Goal: Complete application form: Complete application form

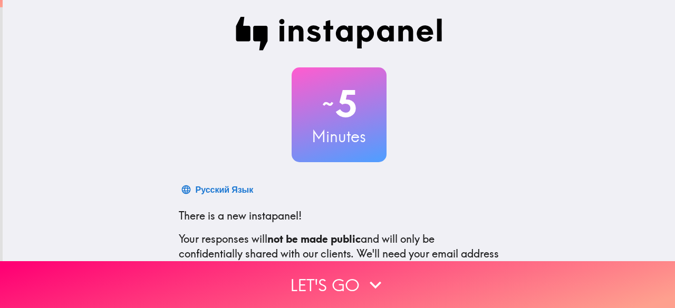
click at [616, 112] on div "~ 5 Minutes Русский Язык There is a new instapanel! Your responses will not be …" at bounding box center [339, 192] width 672 height 384
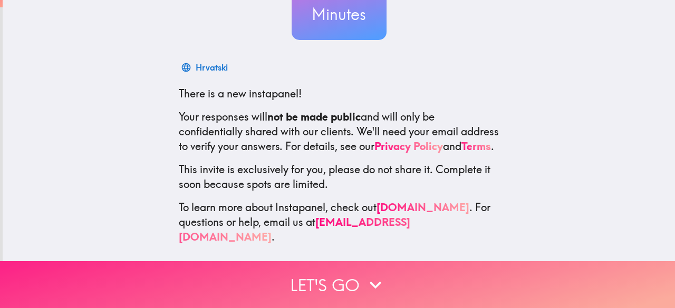
click at [374, 264] on button "Let's go" at bounding box center [337, 284] width 675 height 47
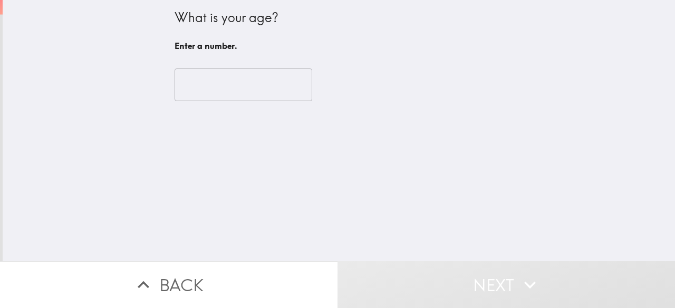
click at [230, 79] on input "number" at bounding box center [243, 85] width 138 height 33
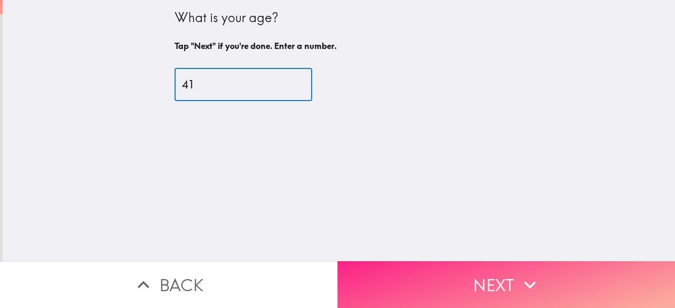
type input "41"
click at [445, 270] on button "Next" at bounding box center [505, 284] width 337 height 47
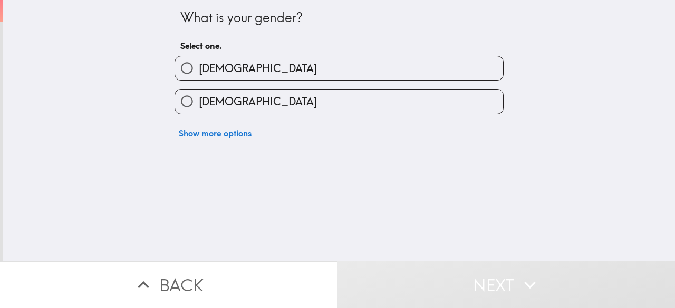
click at [372, 69] on label "[DEMOGRAPHIC_DATA]" at bounding box center [339, 68] width 328 height 24
click at [199, 69] on input "[DEMOGRAPHIC_DATA]" at bounding box center [187, 68] width 24 height 24
radio input "true"
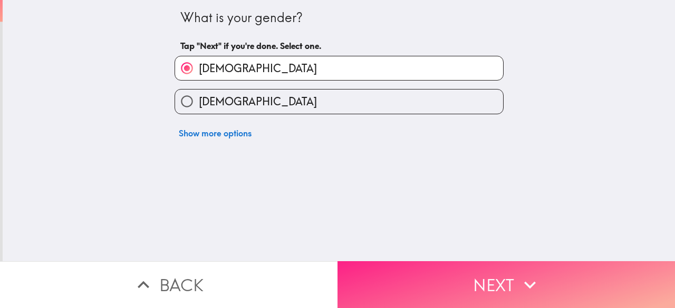
click at [498, 281] on button "Next" at bounding box center [505, 284] width 337 height 47
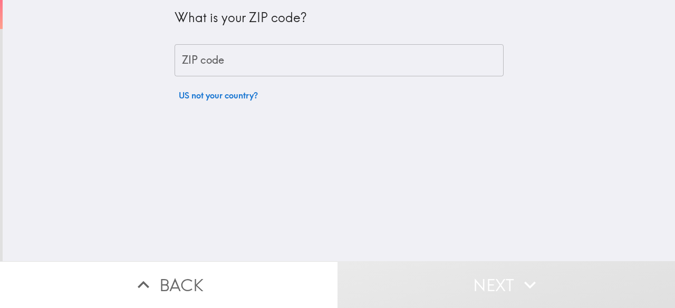
click at [358, 61] on input "ZIP code" at bounding box center [338, 60] width 329 height 33
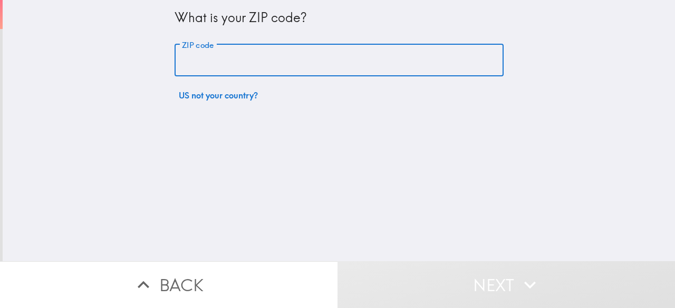
type input "77901"
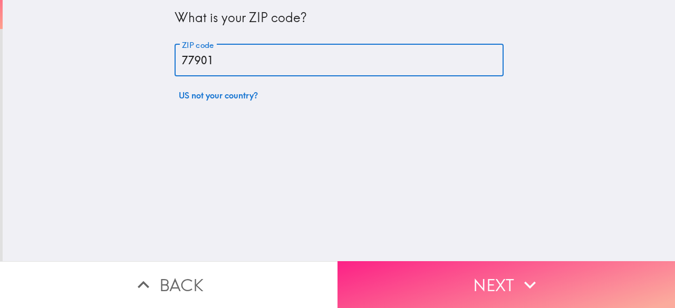
click at [443, 267] on button "Next" at bounding box center [505, 284] width 337 height 47
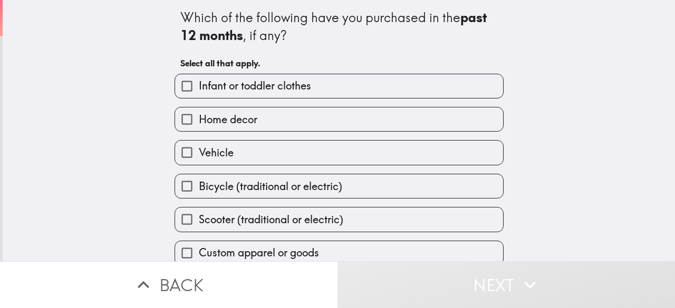
drag, startPoint x: 169, startPoint y: 21, endPoint x: 395, endPoint y: 201, distance: 289.2
click at [395, 201] on div "Which of the following have you purchased in the past 12 months , if any? Selec…" at bounding box center [338, 166] width 337 height 333
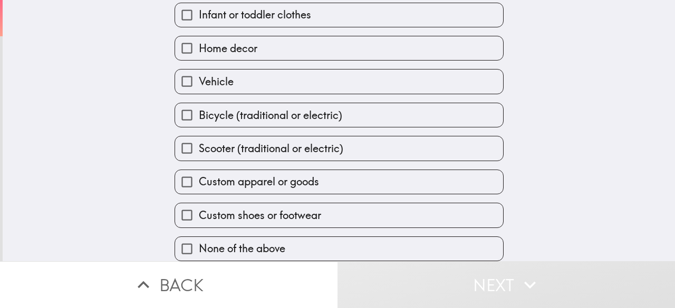
click at [208, 179] on span "Custom apparel or goods" at bounding box center [259, 181] width 120 height 15
click at [199, 179] on input "Custom apparel or goods" at bounding box center [187, 182] width 24 height 24
checkbox input "true"
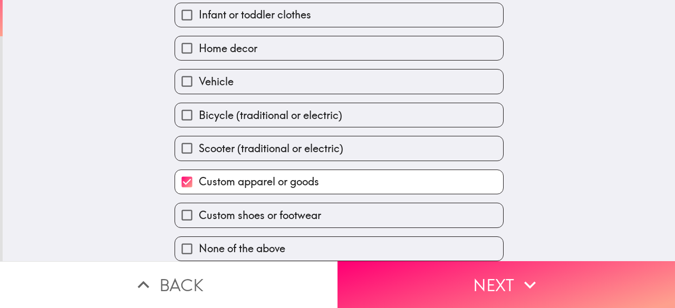
click at [230, 73] on label "Vehicle" at bounding box center [339, 82] width 328 height 24
click at [199, 73] on input "Vehicle" at bounding box center [187, 82] width 24 height 24
checkbox input "true"
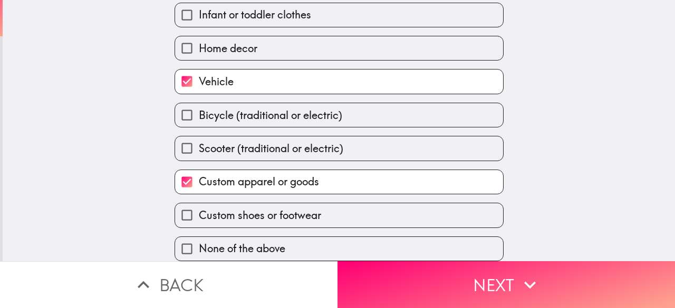
click at [244, 41] on span "Home decor" at bounding box center [228, 48] width 59 height 15
click at [199, 36] on input "Home decor" at bounding box center [187, 48] width 24 height 24
checkbox input "true"
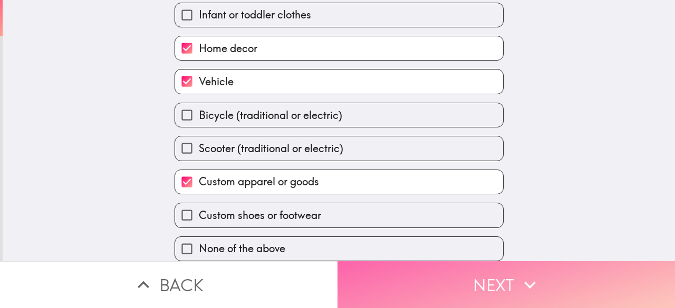
click at [469, 269] on button "Next" at bounding box center [505, 284] width 337 height 47
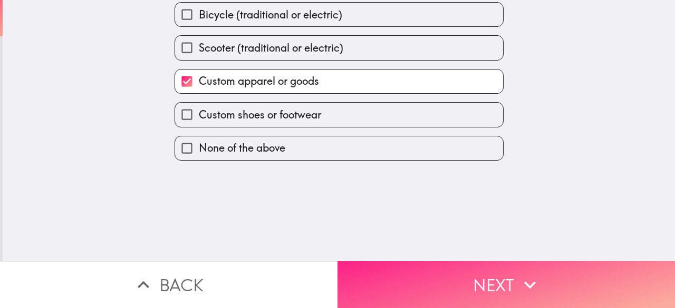
scroll to position [0, 0]
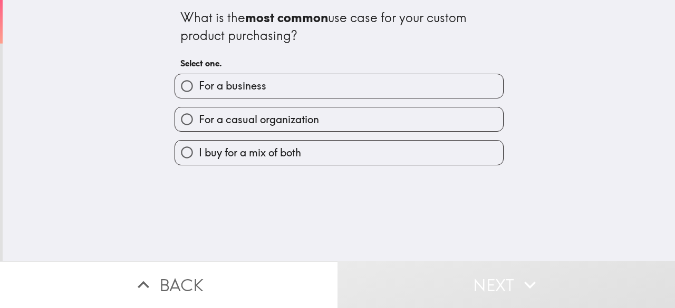
click at [394, 77] on label "For a business" at bounding box center [339, 86] width 328 height 24
click at [199, 77] on input "For a business" at bounding box center [187, 86] width 24 height 24
radio input "true"
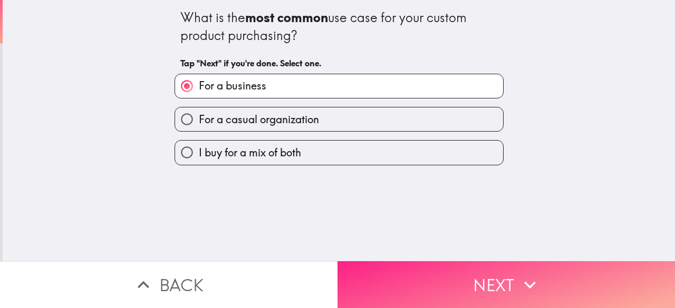
click at [438, 268] on button "Next" at bounding box center [505, 284] width 337 height 47
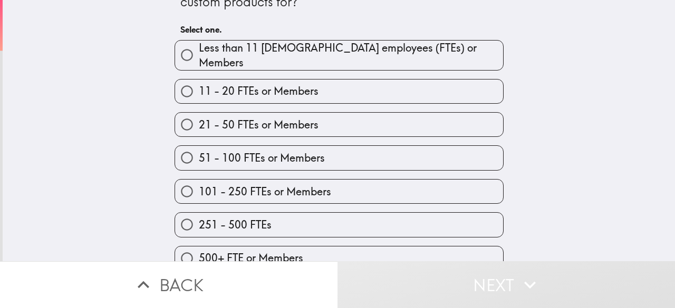
scroll to position [47, 0]
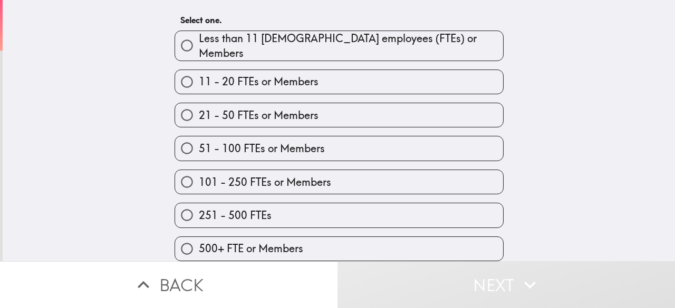
click at [226, 212] on span "251 - 500 FTEs" at bounding box center [235, 215] width 73 height 15
click at [199, 212] on input "251 - 500 FTEs" at bounding box center [187, 215] width 24 height 24
radio input "true"
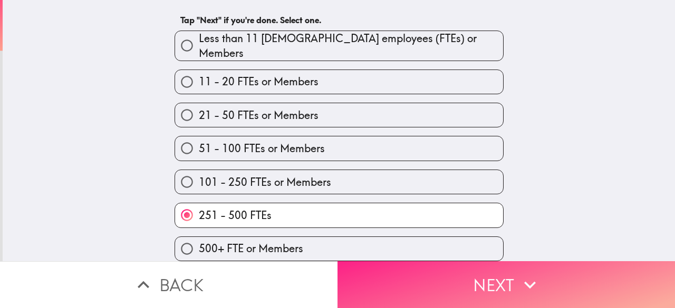
click at [494, 271] on button "Next" at bounding box center [505, 284] width 337 height 47
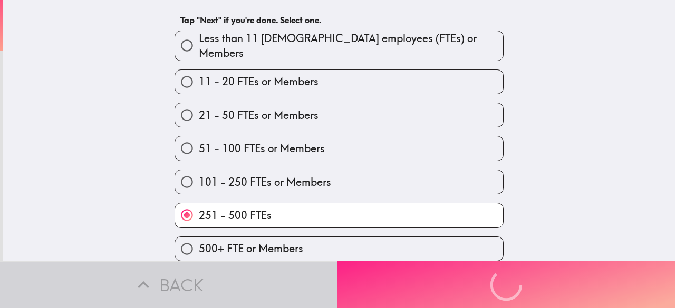
scroll to position [0, 0]
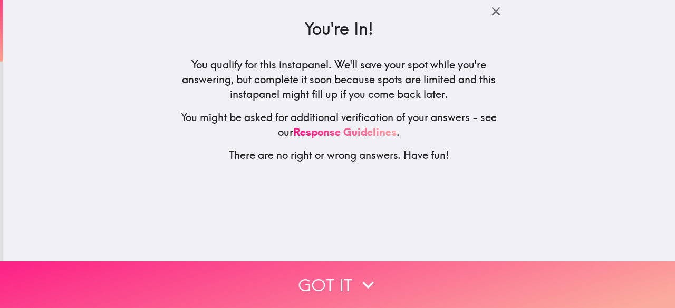
click at [494, 271] on button "Got it" at bounding box center [337, 284] width 675 height 47
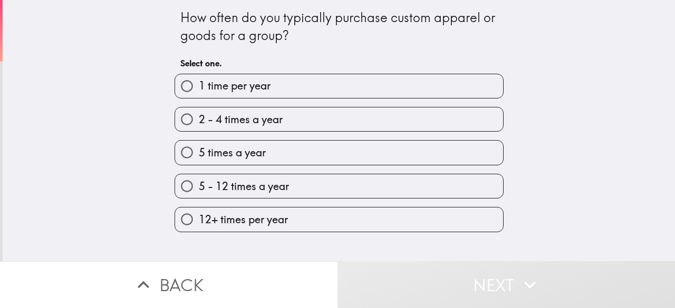
click at [211, 185] on span "5 - 12 times a year" at bounding box center [244, 186] width 90 height 15
click at [199, 185] on input "5 - 12 times a year" at bounding box center [187, 186] width 24 height 24
radio input "true"
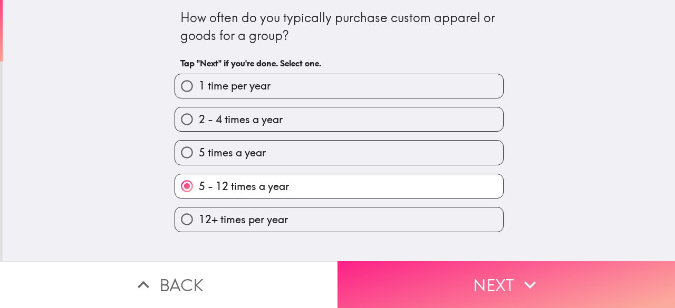
click at [427, 262] on button "Next" at bounding box center [505, 284] width 337 height 47
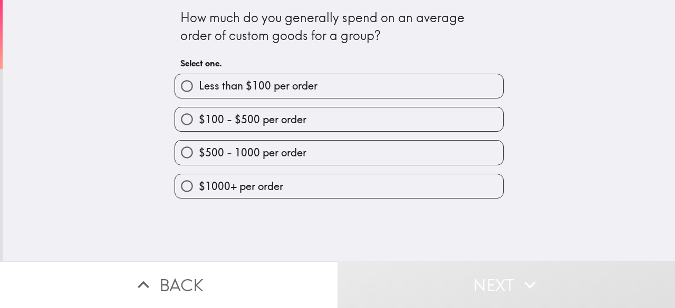
click at [583, 111] on div "How much do you generally spend on an average order of custom goods for a group…" at bounding box center [339, 130] width 672 height 261
click at [380, 123] on label "$100 - $500 per order" at bounding box center [339, 120] width 328 height 24
click at [199, 123] on input "$100 - $500 per order" at bounding box center [187, 120] width 24 height 24
radio input "true"
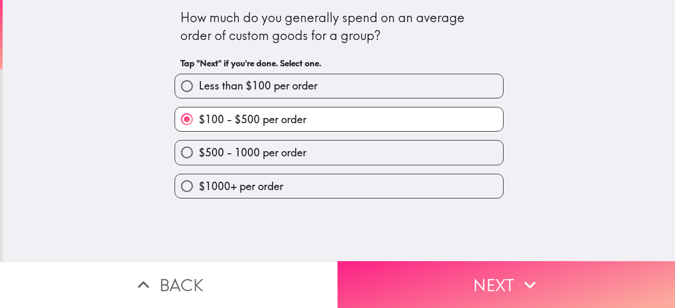
click at [485, 288] on button "Next" at bounding box center [505, 284] width 337 height 47
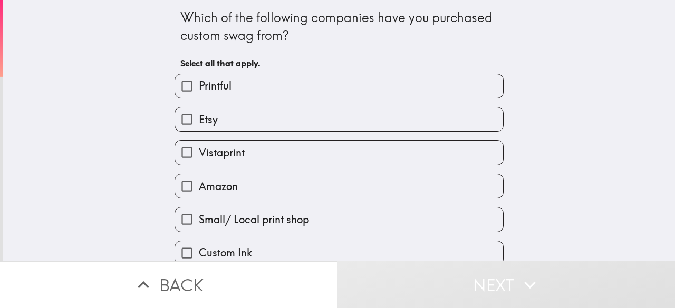
scroll to position [82, 0]
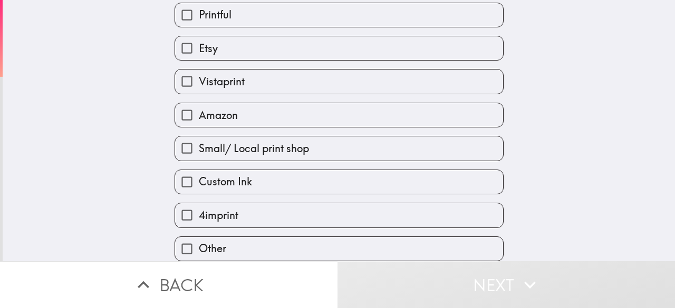
click at [365, 10] on label "Printful" at bounding box center [339, 15] width 328 height 24
click at [199, 10] on input "Printful" at bounding box center [187, 15] width 24 height 24
checkbox input "true"
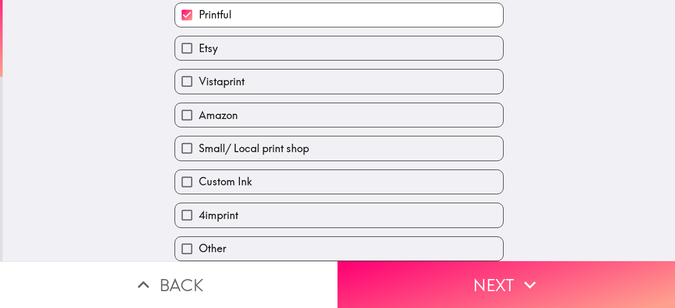
scroll to position [74, 0]
click at [344, 46] on label "Etsy" at bounding box center [339, 48] width 328 height 24
click at [199, 46] on input "Etsy" at bounding box center [187, 48] width 24 height 24
checkbox input "true"
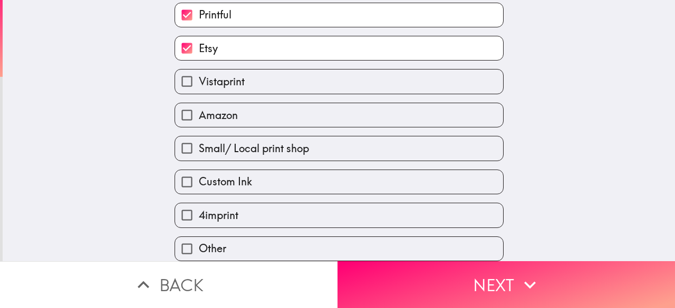
click at [314, 114] on label "Amazon" at bounding box center [339, 115] width 328 height 24
click at [199, 114] on input "Amazon" at bounding box center [187, 115] width 24 height 24
checkbox input "true"
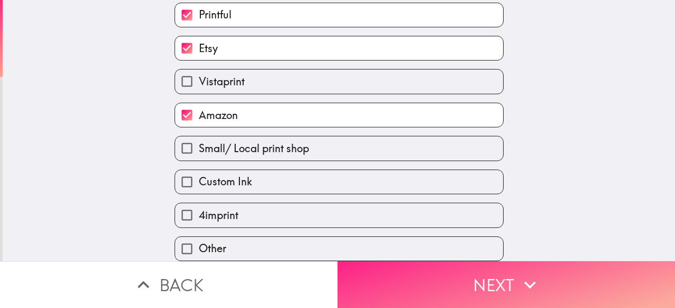
click at [557, 291] on button "Next" at bounding box center [505, 284] width 337 height 47
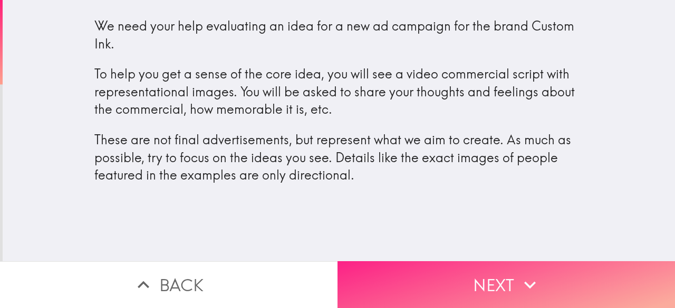
click at [545, 284] on button "Next" at bounding box center [505, 284] width 337 height 47
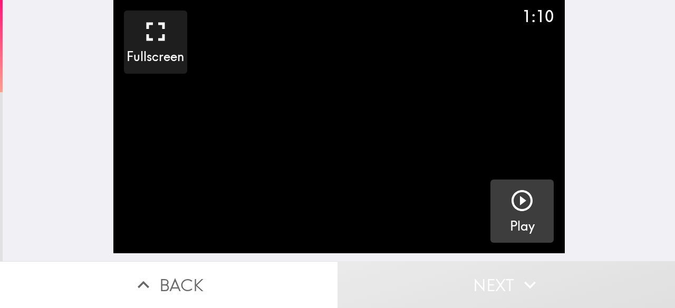
click at [520, 229] on h5 "Play" at bounding box center [522, 227] width 25 height 18
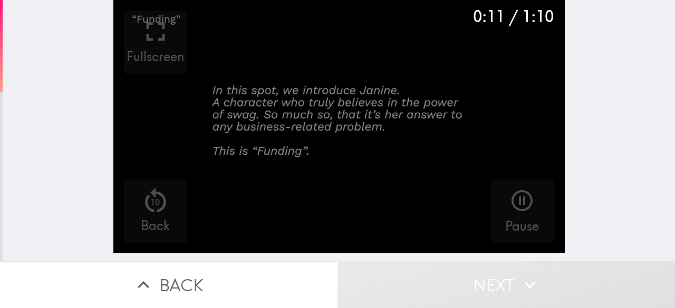
click at [163, 131] on video "button" at bounding box center [338, 127] width 451 height 254
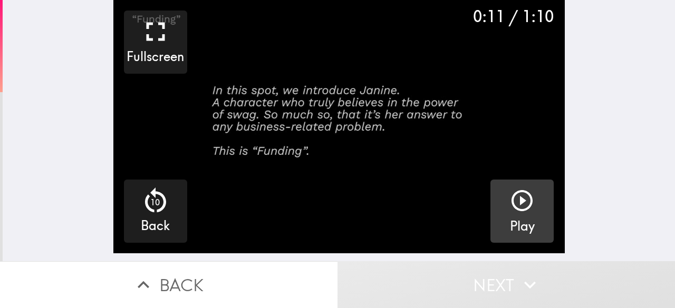
click at [496, 191] on button "Play" at bounding box center [521, 211] width 63 height 63
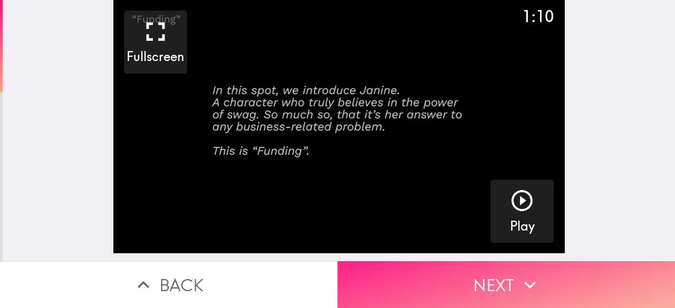
click at [484, 274] on button "Next" at bounding box center [505, 284] width 337 height 47
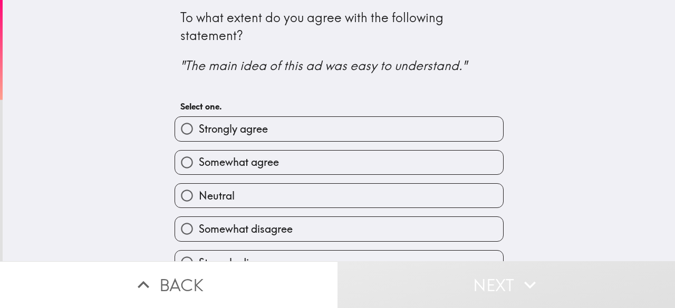
click at [332, 161] on label "Somewhat agree" at bounding box center [339, 163] width 328 height 24
click at [199, 161] on input "Somewhat agree" at bounding box center [187, 163] width 24 height 24
radio input "true"
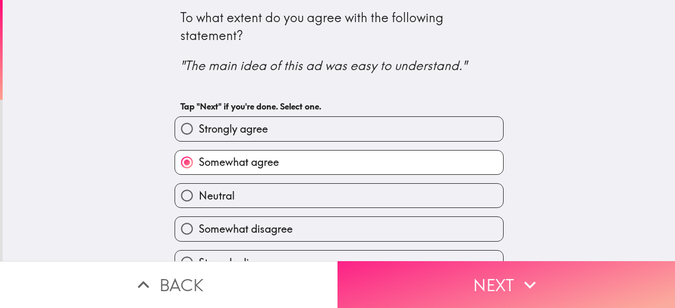
click at [477, 275] on button "Next" at bounding box center [505, 284] width 337 height 47
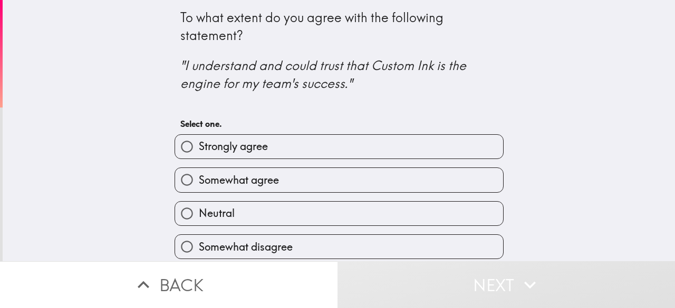
click at [408, 177] on label "Somewhat agree" at bounding box center [339, 180] width 328 height 24
click at [199, 177] on input "Somewhat agree" at bounding box center [187, 180] width 24 height 24
radio input "true"
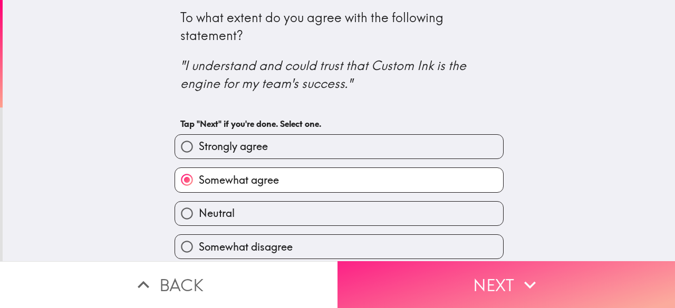
click at [474, 264] on button "Next" at bounding box center [505, 284] width 337 height 47
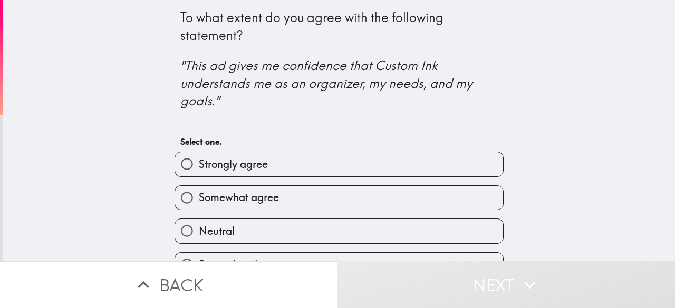
drag, startPoint x: 163, startPoint y: 17, endPoint x: 224, endPoint y: 59, distance: 73.8
click at [224, 59] on div "To what extent do you agree with the following statement? "This ad gives me con…" at bounding box center [338, 155] width 337 height 310
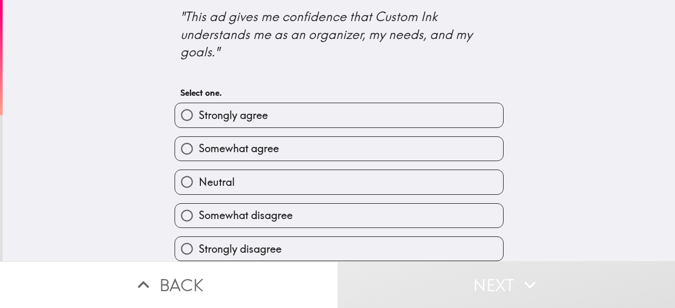
scroll to position [59, 0]
click at [337, 142] on label "Somewhat agree" at bounding box center [339, 149] width 328 height 24
click at [199, 142] on input "Somewhat agree" at bounding box center [187, 149] width 24 height 24
radio input "true"
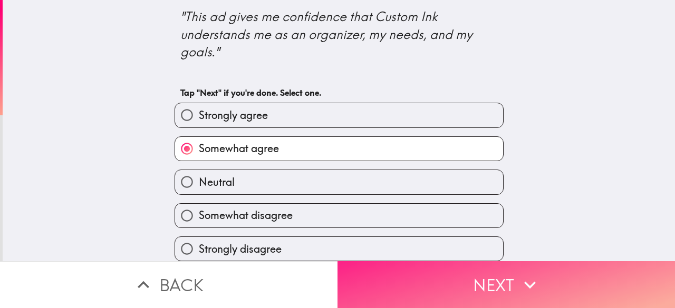
click at [416, 272] on button "Next" at bounding box center [505, 284] width 337 height 47
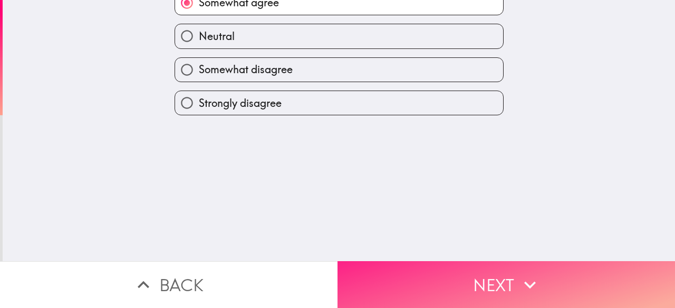
scroll to position [0, 0]
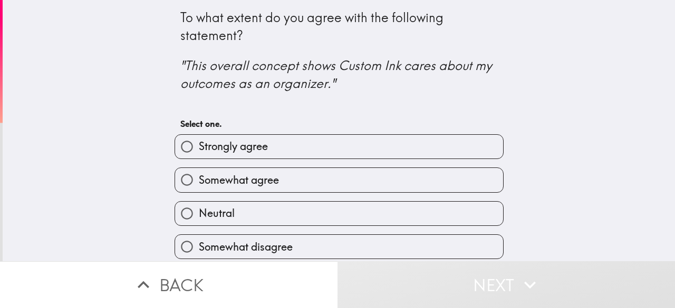
click at [381, 215] on label "Neutral" at bounding box center [339, 214] width 328 height 24
click at [199, 215] on input "Neutral" at bounding box center [187, 214] width 24 height 24
radio input "true"
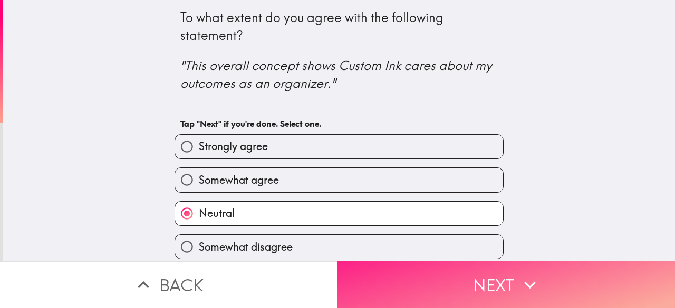
click at [444, 271] on button "Next" at bounding box center [505, 284] width 337 height 47
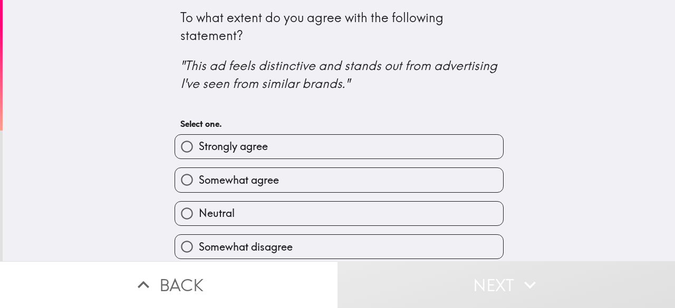
click at [359, 138] on label "Strongly agree" at bounding box center [339, 147] width 328 height 24
click at [199, 138] on input "Strongly agree" at bounding box center [187, 147] width 24 height 24
radio input "true"
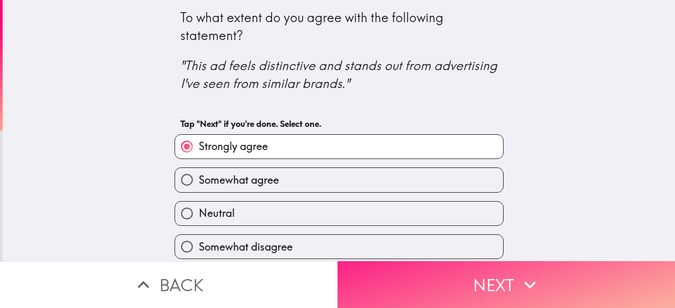
click at [436, 285] on button "Next" at bounding box center [505, 284] width 337 height 47
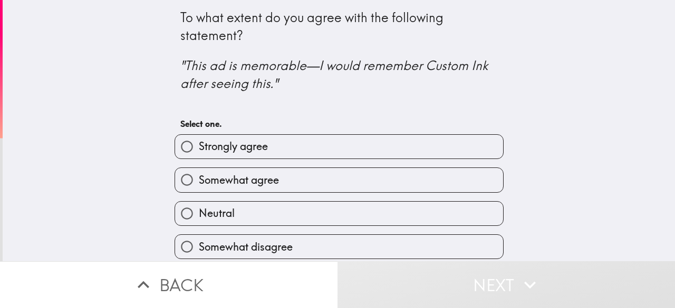
click at [391, 157] on label "Strongly agree" at bounding box center [339, 147] width 328 height 24
click at [199, 157] on input "Strongly agree" at bounding box center [187, 147] width 24 height 24
radio input "true"
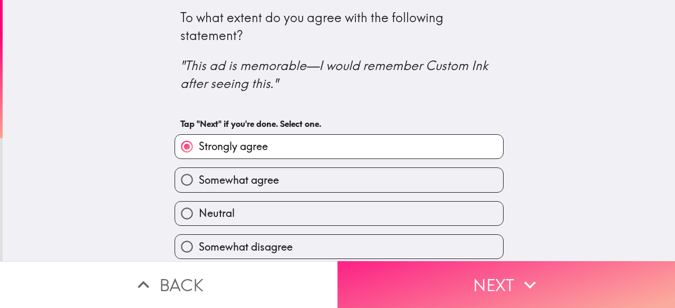
click at [471, 261] on button "Next" at bounding box center [505, 284] width 337 height 47
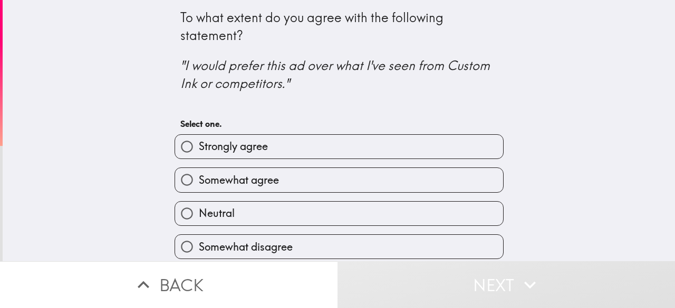
click at [128, 199] on div "To what extent do you agree with the following statement? "I would prefer this …" at bounding box center [339, 130] width 672 height 261
click at [285, 178] on label "Somewhat agree" at bounding box center [339, 180] width 328 height 24
click at [199, 178] on input "Somewhat agree" at bounding box center [187, 180] width 24 height 24
radio input "true"
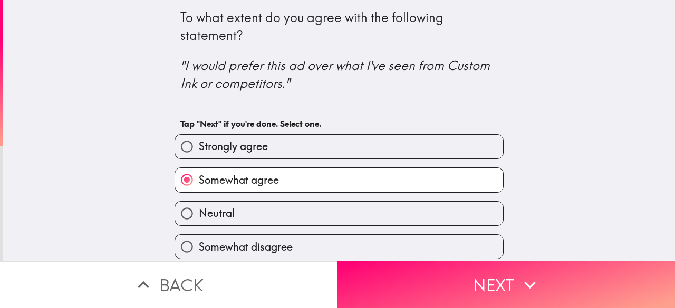
click at [281, 208] on label "Neutral" at bounding box center [339, 214] width 328 height 24
click at [199, 208] on input "Neutral" at bounding box center [187, 214] width 24 height 24
radio input "true"
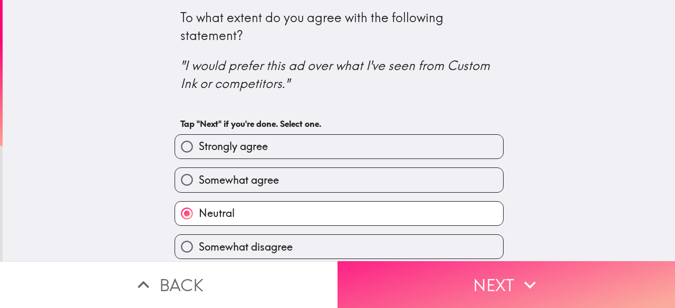
click at [416, 280] on button "Next" at bounding box center [505, 284] width 337 height 47
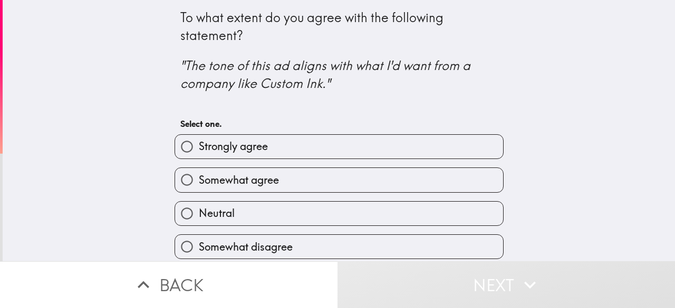
click at [319, 186] on label "Somewhat agree" at bounding box center [339, 180] width 328 height 24
click at [199, 186] on input "Somewhat agree" at bounding box center [187, 180] width 24 height 24
radio input "true"
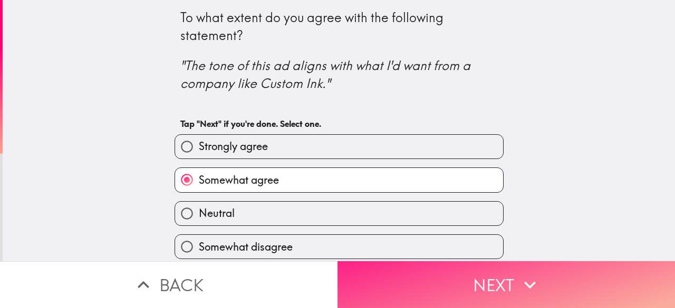
click at [415, 268] on button "Next" at bounding box center [505, 284] width 337 height 47
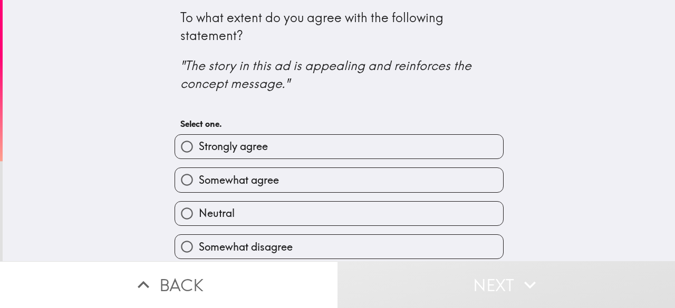
click at [382, 183] on label "Somewhat agree" at bounding box center [339, 180] width 328 height 24
click at [199, 183] on input "Somewhat agree" at bounding box center [187, 180] width 24 height 24
radio input "true"
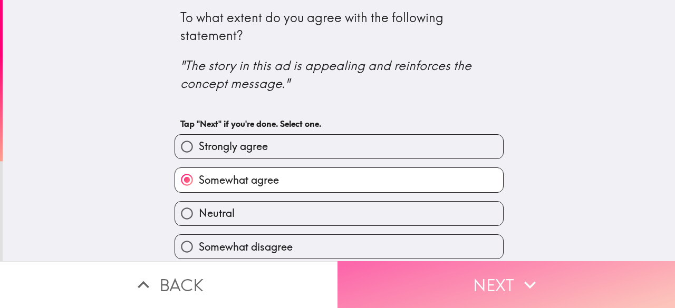
click at [425, 280] on button "Next" at bounding box center [505, 284] width 337 height 47
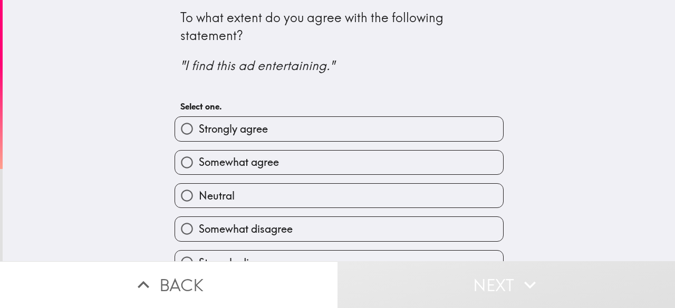
click at [416, 125] on label "Strongly agree" at bounding box center [339, 129] width 328 height 24
click at [199, 125] on input "Strongly agree" at bounding box center [187, 129] width 24 height 24
radio input "true"
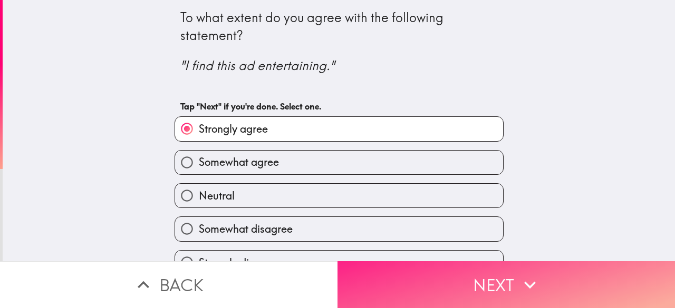
click at [504, 285] on button "Next" at bounding box center [505, 284] width 337 height 47
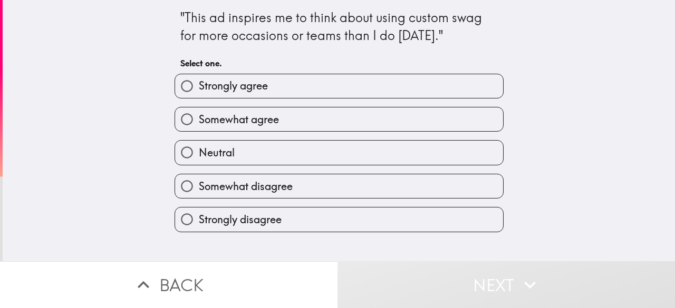
click at [454, 153] on label "Neutral" at bounding box center [339, 153] width 328 height 24
click at [199, 153] on input "Neutral" at bounding box center [187, 153] width 24 height 24
radio input "true"
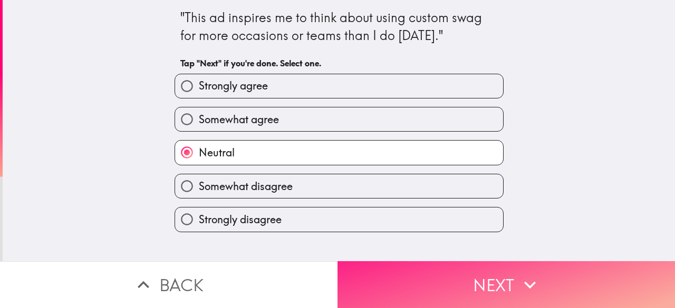
click at [480, 269] on button "Next" at bounding box center [505, 284] width 337 height 47
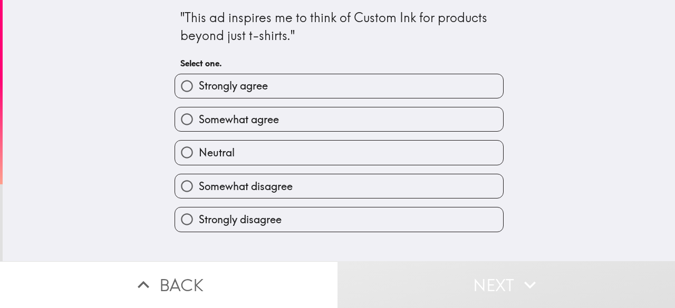
click at [436, 119] on label "Somewhat agree" at bounding box center [339, 120] width 328 height 24
click at [199, 119] on input "Somewhat agree" at bounding box center [187, 120] width 24 height 24
radio input "true"
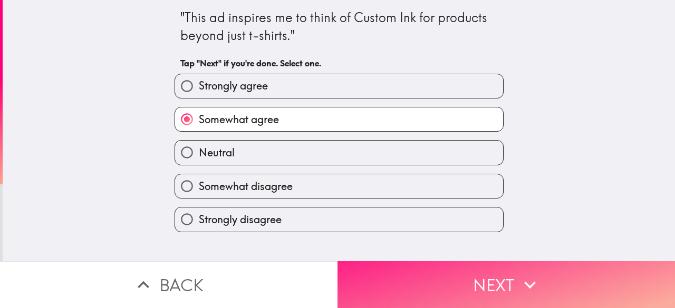
click at [509, 277] on button "Next" at bounding box center [505, 284] width 337 height 47
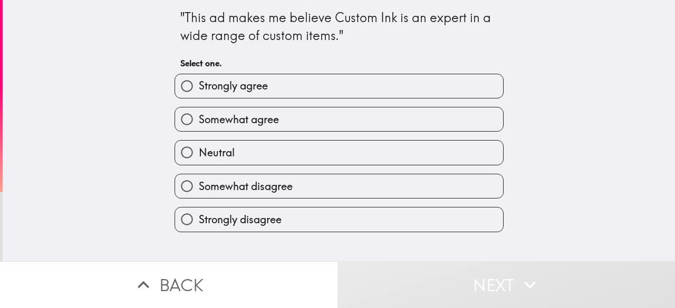
click at [459, 75] on label "Strongly agree" at bounding box center [339, 86] width 328 height 24
click at [199, 75] on input "Strongly agree" at bounding box center [187, 86] width 24 height 24
radio input "true"
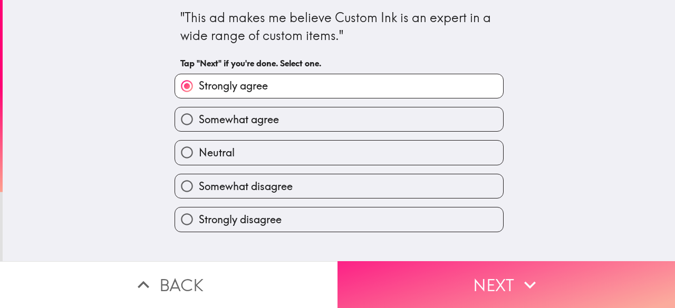
click at [503, 275] on button "Next" at bounding box center [505, 284] width 337 height 47
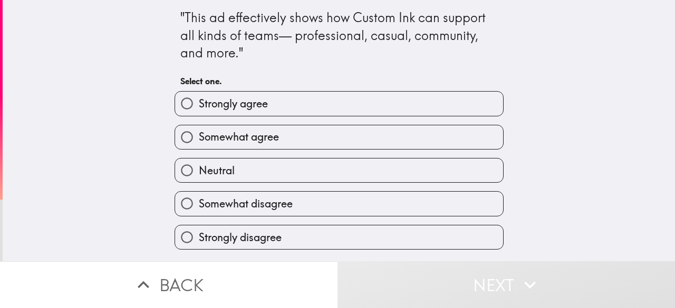
click at [453, 105] on label "Strongly agree" at bounding box center [339, 104] width 328 height 24
click at [199, 105] on input "Strongly agree" at bounding box center [187, 104] width 24 height 24
radio input "true"
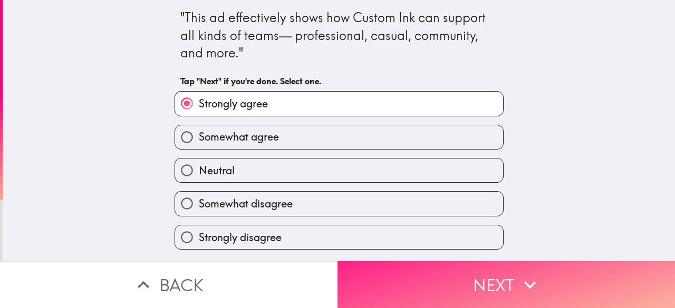
click at [502, 274] on button "Next" at bounding box center [505, 284] width 337 height 47
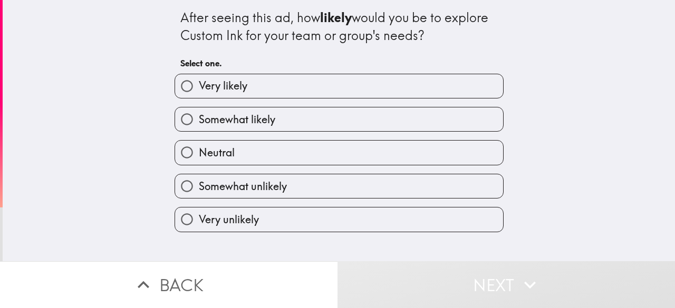
click at [384, 82] on label "Very likely" at bounding box center [339, 86] width 328 height 24
click at [199, 82] on input "Very likely" at bounding box center [187, 86] width 24 height 24
radio input "true"
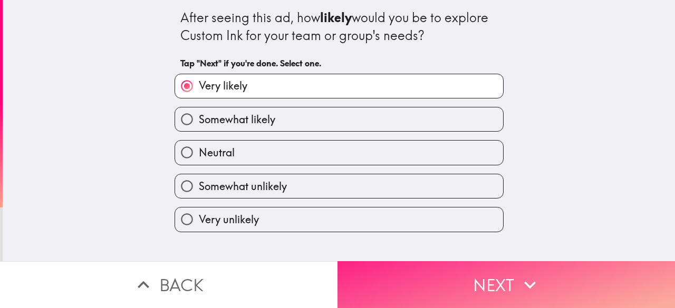
click at [485, 286] on button "Next" at bounding box center [505, 284] width 337 height 47
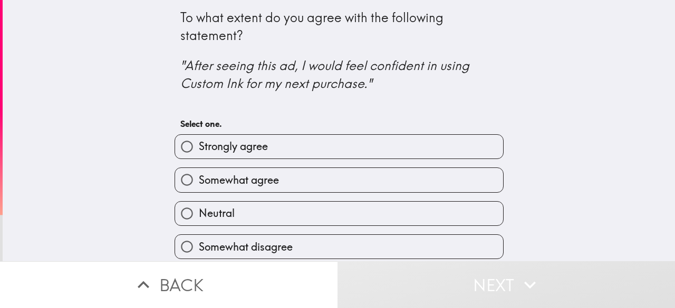
click at [427, 182] on label "Somewhat agree" at bounding box center [339, 180] width 328 height 24
click at [199, 182] on input "Somewhat agree" at bounding box center [187, 180] width 24 height 24
radio input "true"
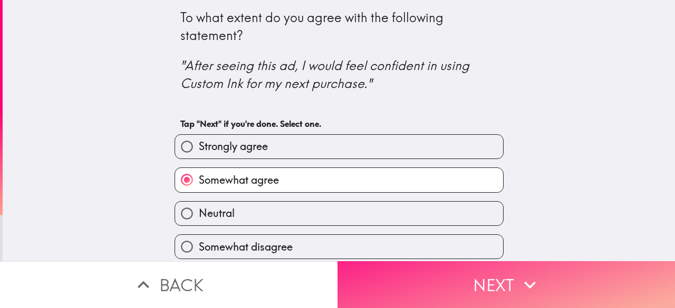
click at [469, 284] on button "Next" at bounding box center [505, 284] width 337 height 47
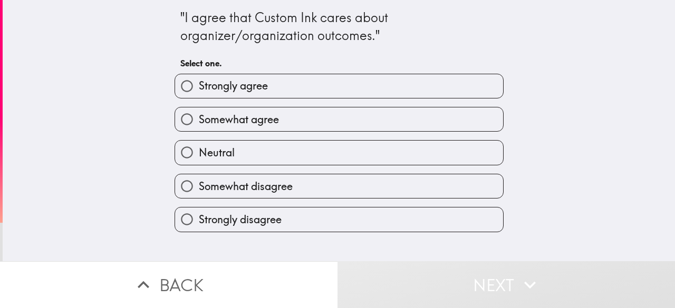
click at [399, 125] on label "Somewhat agree" at bounding box center [339, 120] width 328 height 24
click at [199, 125] on input "Somewhat agree" at bounding box center [187, 120] width 24 height 24
radio input "true"
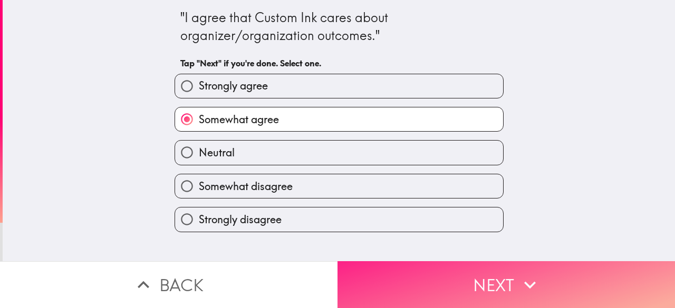
click at [495, 274] on button "Next" at bounding box center [505, 284] width 337 height 47
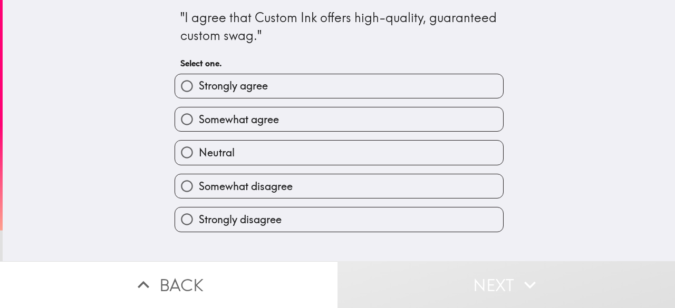
click at [359, 119] on label "Somewhat agree" at bounding box center [339, 120] width 328 height 24
click at [199, 119] on input "Somewhat agree" at bounding box center [187, 120] width 24 height 24
radio input "true"
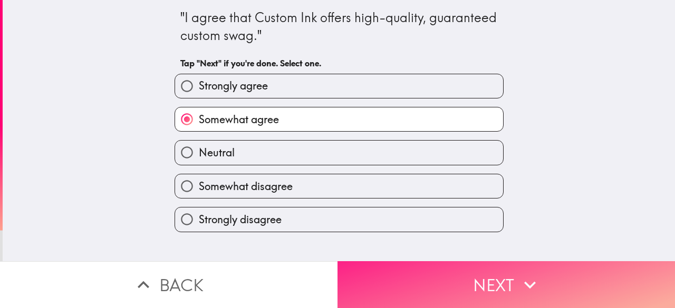
click at [500, 274] on button "Next" at bounding box center [505, 284] width 337 height 47
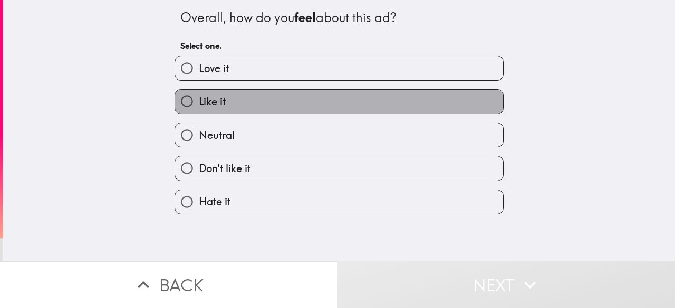
click at [350, 96] on label "Like it" at bounding box center [339, 102] width 328 height 24
click at [199, 96] on input "Like it" at bounding box center [187, 102] width 24 height 24
radio input "true"
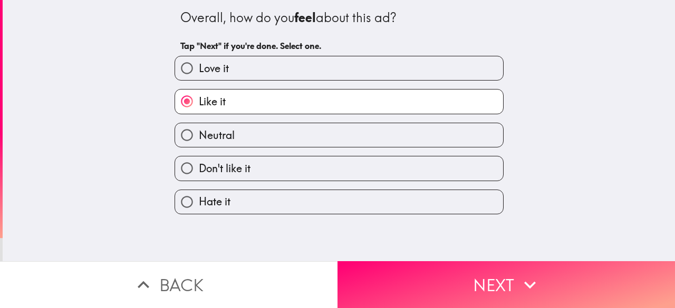
click at [338, 59] on label "Love it" at bounding box center [339, 68] width 328 height 24
click at [199, 59] on input "Love it" at bounding box center [187, 68] width 24 height 24
radio input "true"
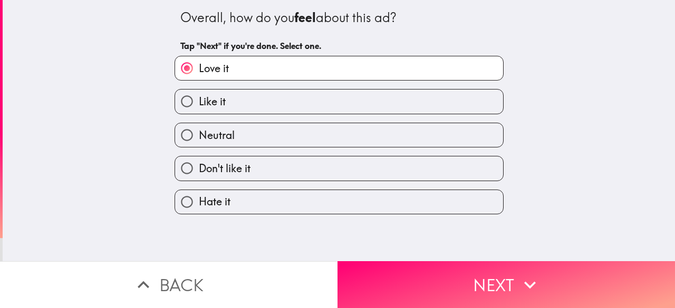
click at [338, 102] on label "Like it" at bounding box center [339, 102] width 328 height 24
click at [199, 102] on input "Like it" at bounding box center [187, 102] width 24 height 24
radio input "true"
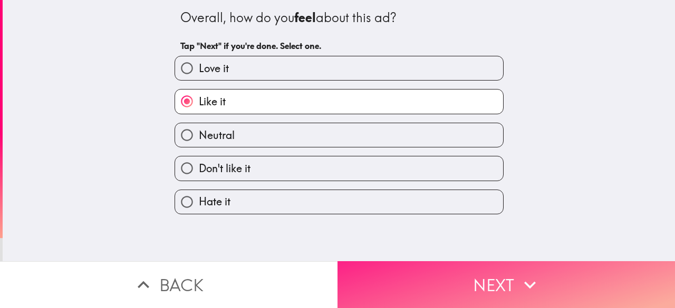
click at [456, 275] on button "Next" at bounding box center [505, 284] width 337 height 47
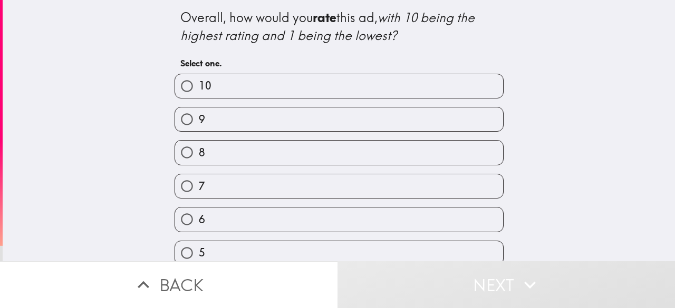
click at [363, 181] on label "7" at bounding box center [339, 186] width 328 height 24
click at [199, 181] on input "7" at bounding box center [187, 186] width 24 height 24
radio input "true"
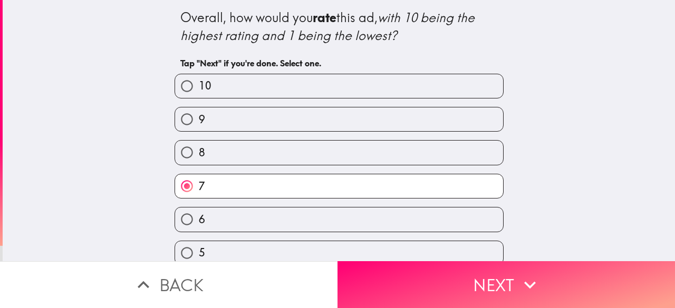
click at [363, 181] on label "7" at bounding box center [339, 186] width 328 height 24
click at [199, 181] on input "7" at bounding box center [187, 186] width 24 height 24
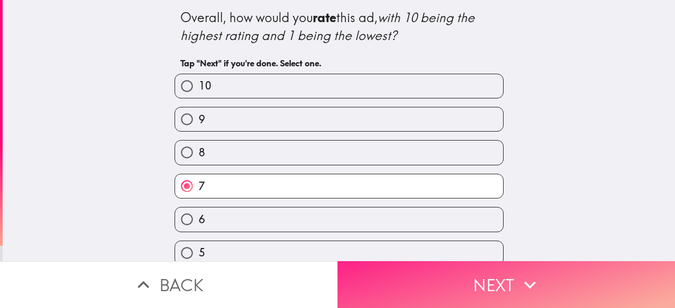
click at [438, 278] on button "Next" at bounding box center [505, 284] width 337 height 47
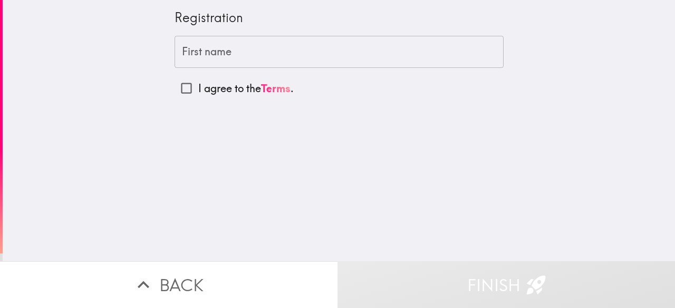
click at [256, 61] on input "First name" at bounding box center [338, 52] width 329 height 33
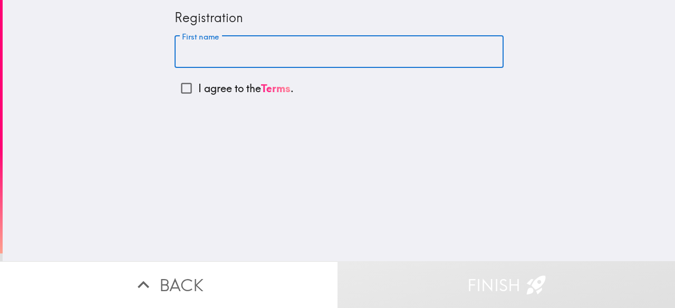
click at [374, 54] on input "First name" at bounding box center [338, 52] width 329 height 33
type input "A"
type input "N"
type input "[PERSON_NAME]"
click at [174, 88] on input "I agree to the Terms ." at bounding box center [186, 88] width 24 height 24
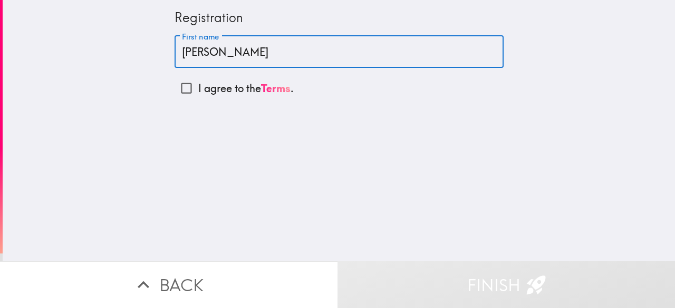
checkbox input "true"
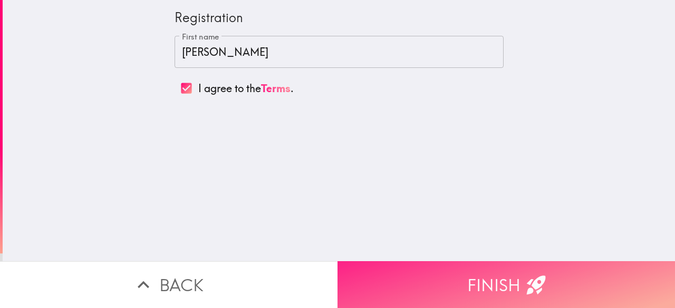
click at [466, 264] on button "Finish" at bounding box center [505, 284] width 337 height 47
